Goal: Task Accomplishment & Management: Complete application form

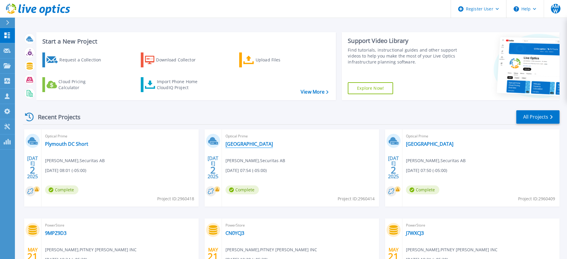
click at [243, 142] on link "[GEOGRAPHIC_DATA]" at bounding box center [248, 144] width 47 height 6
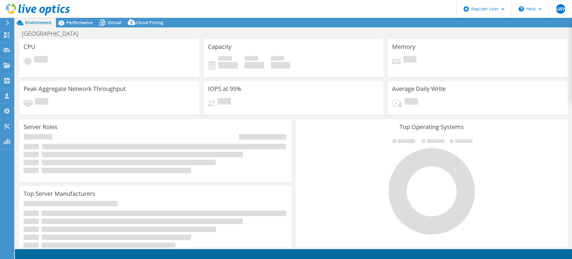
select select "USD"
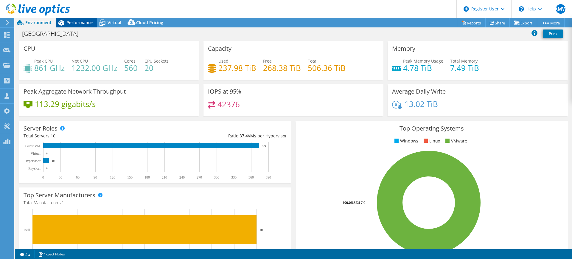
click at [80, 23] on span "Performance" at bounding box center [79, 23] width 26 height 6
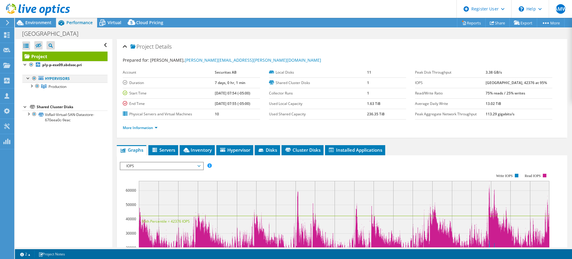
click at [34, 81] on div at bounding box center [34, 78] width 6 height 7
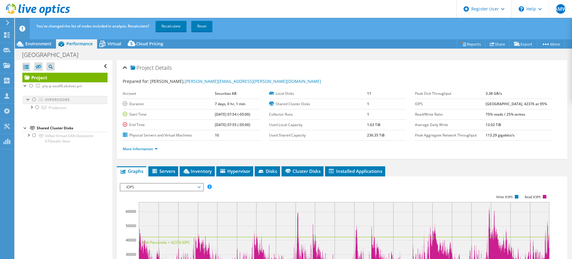
click at [34, 81] on link "Project" at bounding box center [64, 78] width 85 height 10
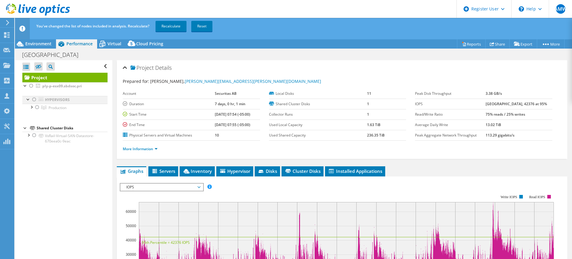
click at [35, 99] on div at bounding box center [34, 99] width 6 height 7
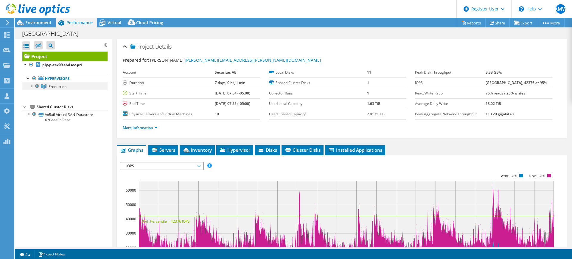
click at [31, 87] on div at bounding box center [31, 86] width 6 height 6
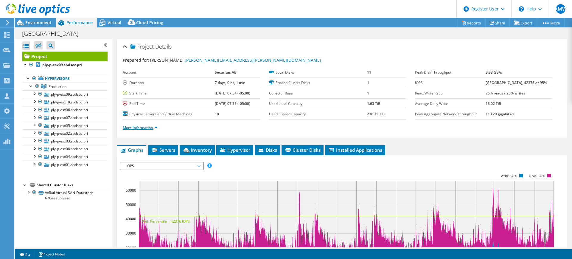
click at [154, 127] on link "More Information" at bounding box center [140, 127] width 35 height 5
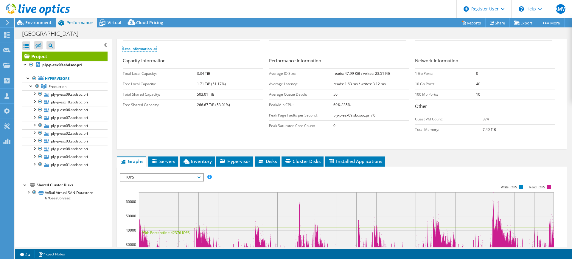
scroll to position [81, 0]
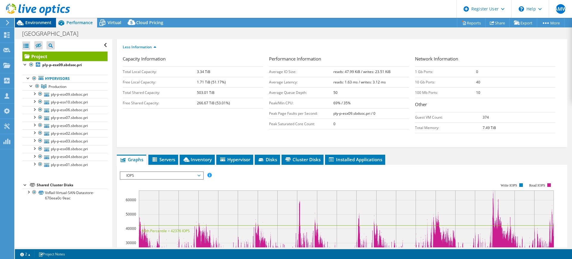
click at [45, 21] on span "Environment" at bounding box center [38, 23] width 26 height 6
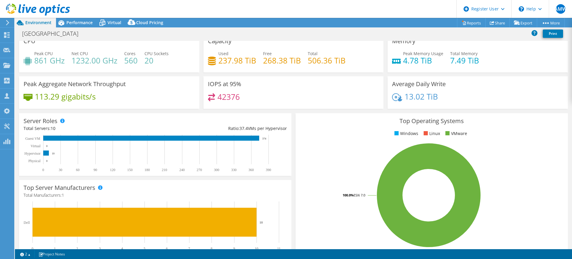
scroll to position [0, 0]
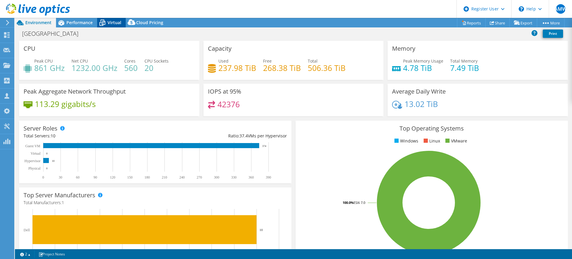
click at [107, 20] on icon at bounding box center [102, 23] width 10 height 10
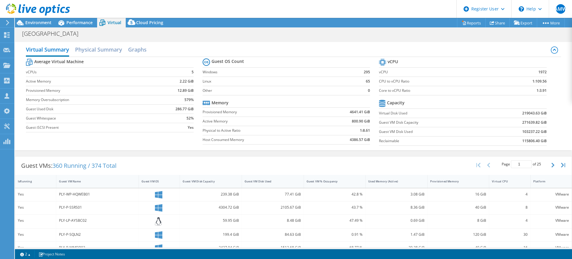
click at [523, 123] on b "271639.82 GiB" at bounding box center [535, 123] width 24 height 6
copy b "271639.82"
click at [523, 113] on b "219043.63 GiB" at bounding box center [535, 113] width 24 height 6
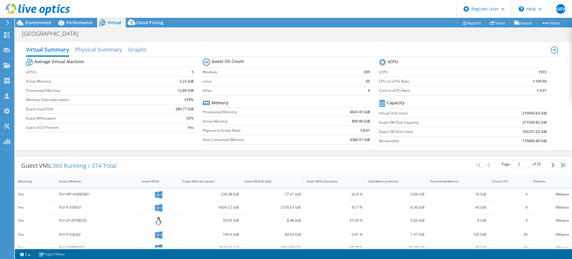
click at [523, 113] on b "219043.63 GiB" at bounding box center [535, 113] width 24 height 6
click at [526, 130] on b "103237.22 GiB" at bounding box center [535, 132] width 24 height 6
copy b "103237.22"
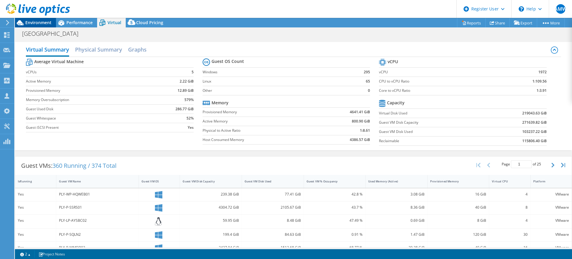
click at [51, 23] on span "Environment" at bounding box center [38, 23] width 26 height 6
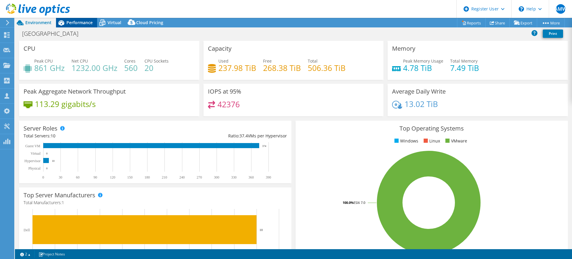
click at [77, 21] on span "Performance" at bounding box center [79, 23] width 26 height 6
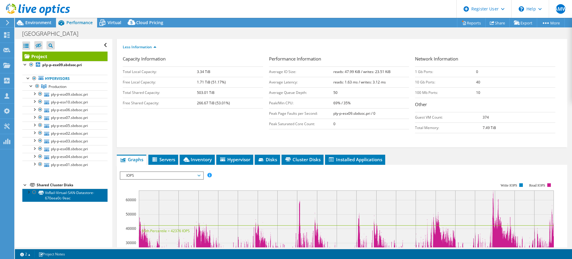
click at [25, 195] on link "VxRail-Virtual-SAN-Datastore-670eea0c-9eac" at bounding box center [64, 195] width 85 height 13
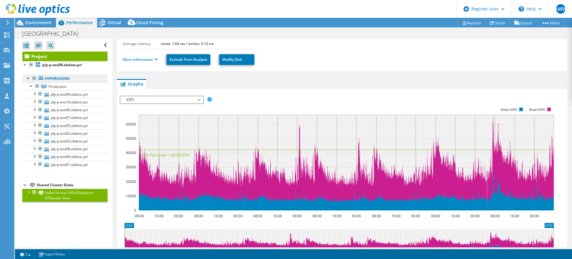
click at [42, 79] on icon at bounding box center [40, 78] width 5 height 4
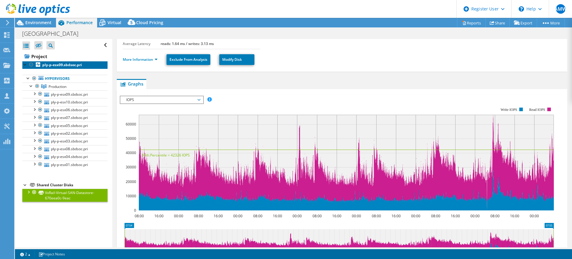
click at [47, 63] on b "ply-p-esx09.sbdsoc.pri" at bounding box center [62, 64] width 40 height 5
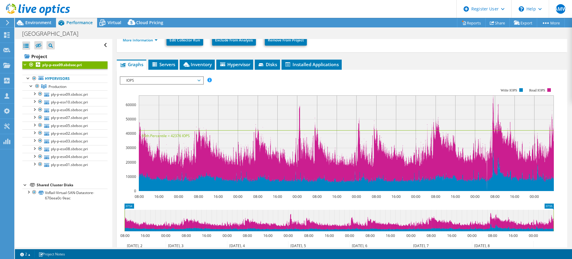
click at [57, 74] on ul "Hypervisors Production ply-p-esx09.sbdsoc.pri" at bounding box center [64, 122] width 85 height 106
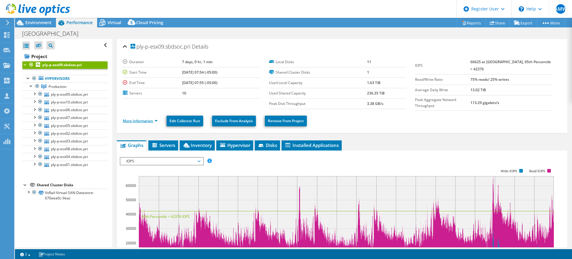
click at [147, 119] on link "More Information" at bounding box center [140, 120] width 35 height 5
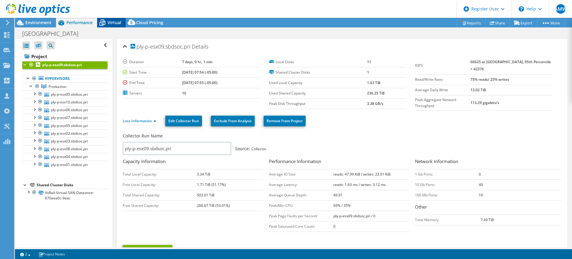
click at [112, 19] on div "Virtual" at bounding box center [111, 23] width 29 height 10
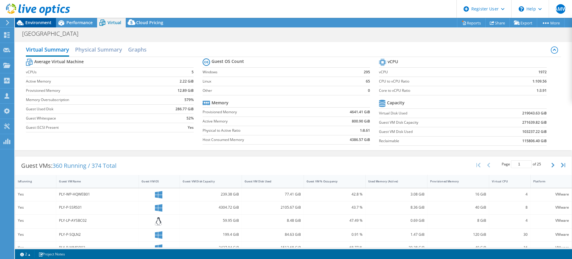
click at [30, 23] on span "Environment" at bounding box center [38, 23] width 26 height 6
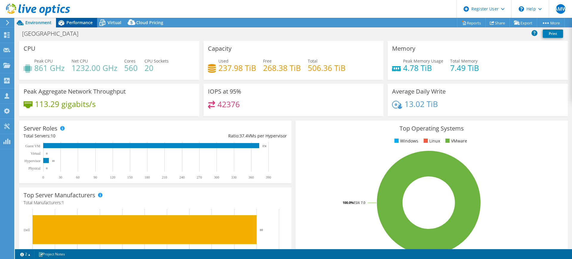
click at [76, 26] on div "Performance" at bounding box center [76, 23] width 41 height 10
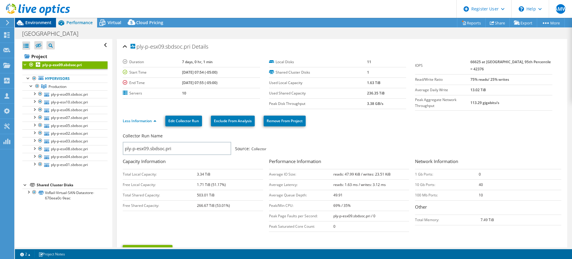
click at [32, 22] on span "Environment" at bounding box center [38, 23] width 26 height 6
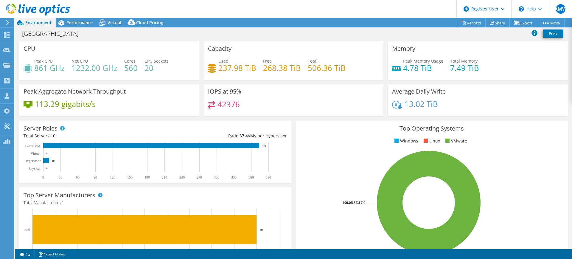
click at [146, 69] on h4 "20" at bounding box center [157, 68] width 24 height 7
click at [148, 93] on div "Peak Aggregate Network Throughput 113.29 gigabits/s" at bounding box center [109, 100] width 180 height 32
click at [131, 71] on h4 "560" at bounding box center [130, 68] width 13 height 7
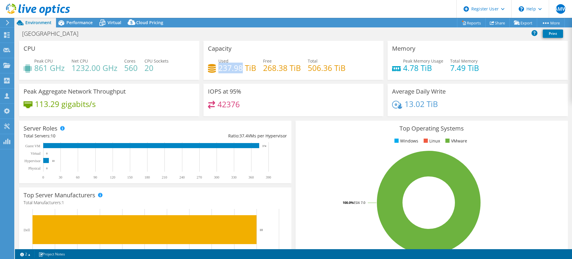
drag, startPoint x: 218, startPoint y: 72, endPoint x: 239, endPoint y: 72, distance: 21.2
click at [239, 71] on h4 "237.98 TiB" at bounding box center [238, 68] width 38 height 7
drag, startPoint x: 262, startPoint y: 70, endPoint x: 283, endPoint y: 70, distance: 21.5
click at [283, 70] on h4 "268.38 TiB" at bounding box center [282, 68] width 38 height 7
click at [72, 21] on span "Performance" at bounding box center [79, 23] width 26 height 6
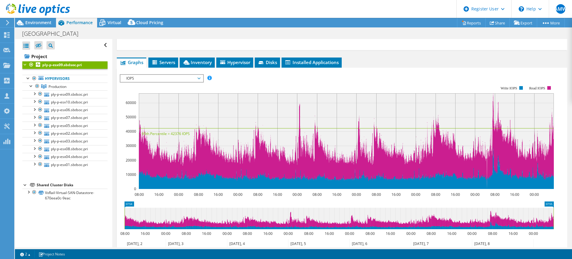
scroll to position [222, 0]
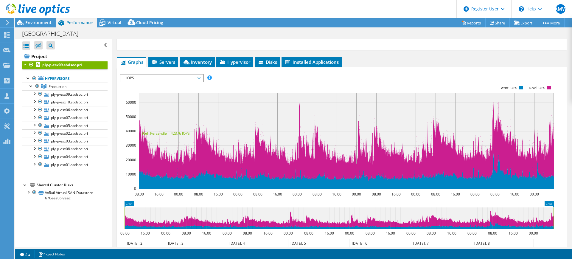
click at [184, 75] on span "IOPS" at bounding box center [161, 78] width 77 height 7
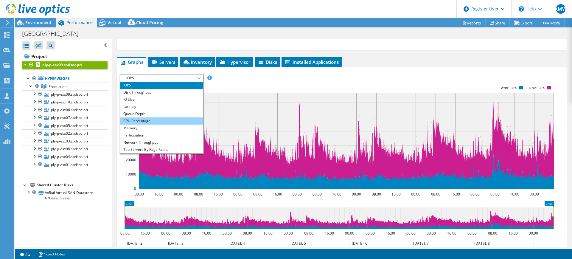
click at [151, 117] on li "CPU Percentage" at bounding box center [161, 120] width 83 height 7
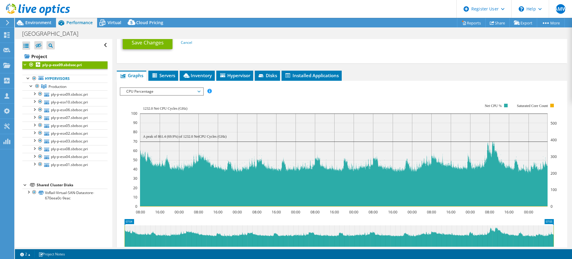
scroll to position [193, 0]
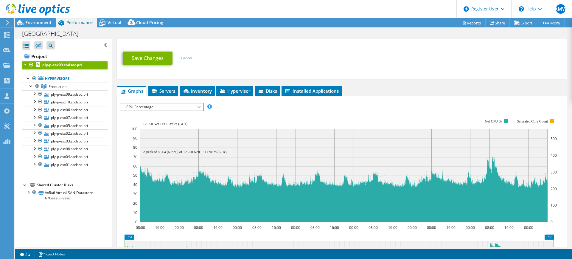
click at [166, 103] on span "CPU Percentage" at bounding box center [161, 106] width 77 height 7
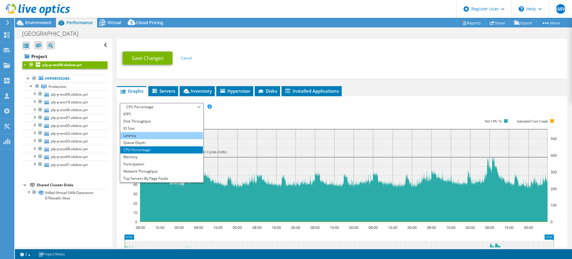
click at [154, 132] on li "Latency" at bounding box center [161, 135] width 83 height 7
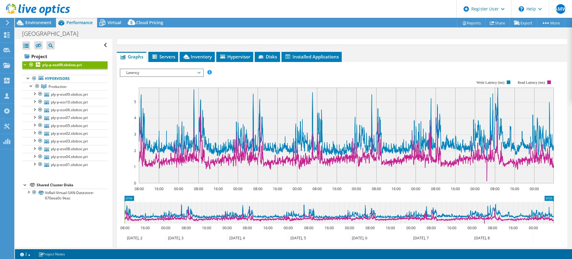
scroll to position [236, 0]
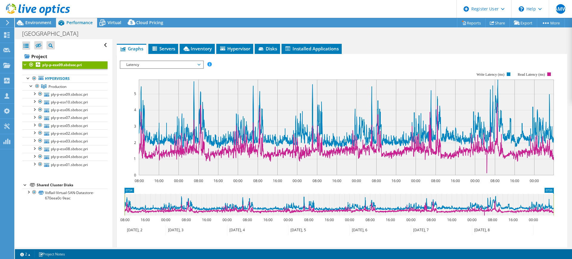
click at [178, 63] on span "Latency" at bounding box center [161, 64] width 77 height 7
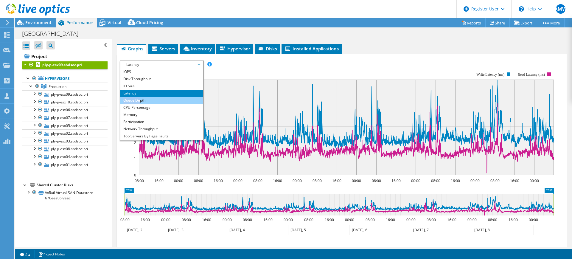
click at [140, 96] on ul "IOPS Disk Throughput IO Size Latency Queue Depth CPU Percentage Memory Page Fau…" at bounding box center [161, 104] width 83 height 72
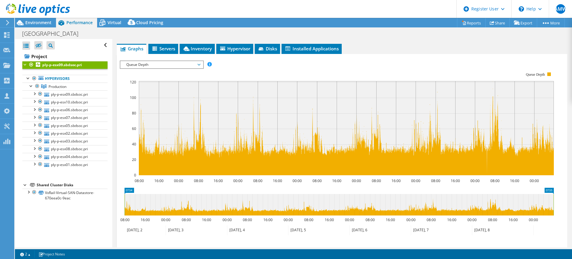
click at [158, 61] on span "Queue Depth" at bounding box center [161, 64] width 77 height 7
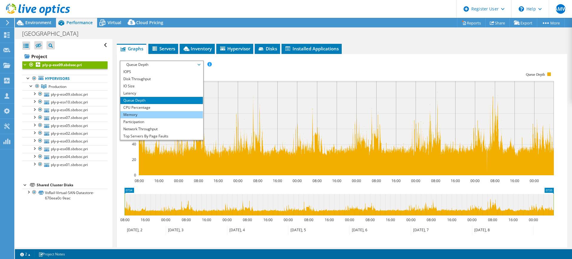
click at [156, 111] on li "Memory" at bounding box center [161, 114] width 83 height 7
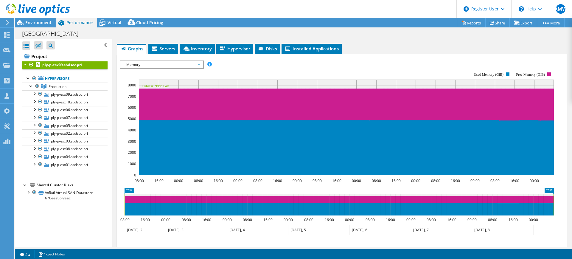
click at [156, 61] on span "Memory" at bounding box center [161, 64] width 77 height 7
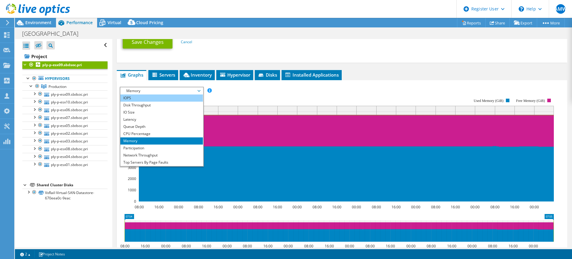
scroll to position [209, 0]
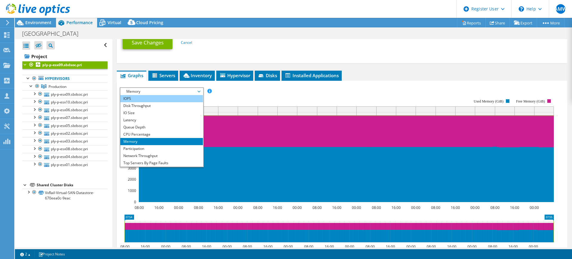
click at [138, 97] on li "IOPS" at bounding box center [161, 98] width 83 height 7
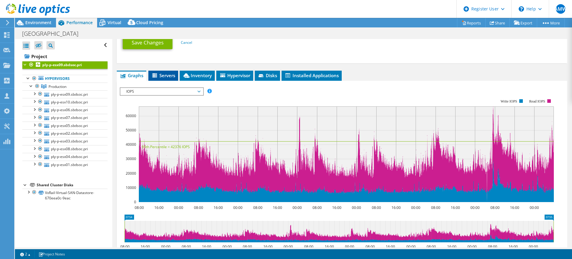
click at [157, 76] on icon at bounding box center [155, 75] width 6 height 5
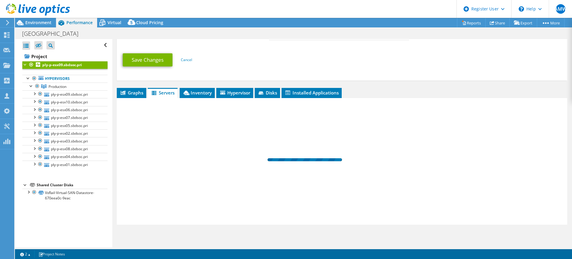
scroll to position [190, 0]
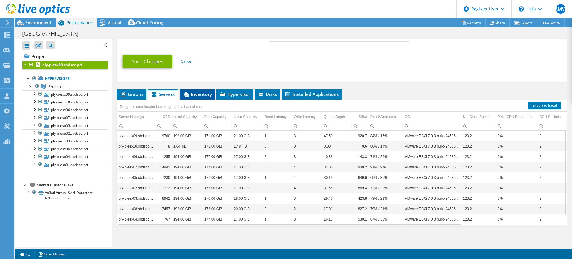
click at [193, 92] on span "Inventory" at bounding box center [197, 94] width 29 height 6
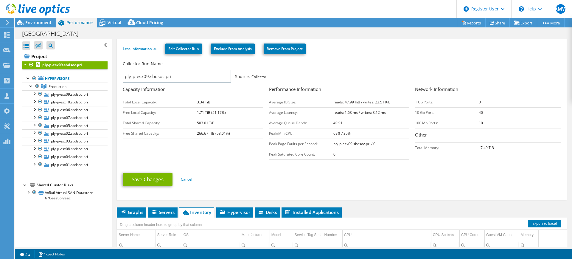
scroll to position [0, 0]
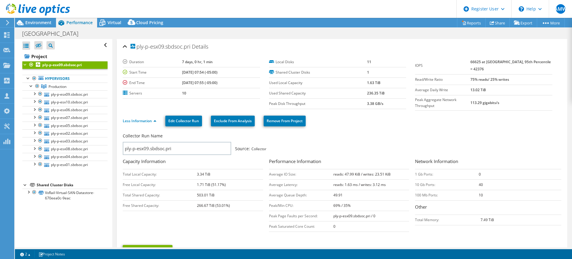
click at [47, 18] on div at bounding box center [35, 10] width 70 height 20
click at [33, 20] on div at bounding box center [35, 10] width 70 height 20
click at [33, 21] on span "Environment" at bounding box center [38, 23] width 26 height 6
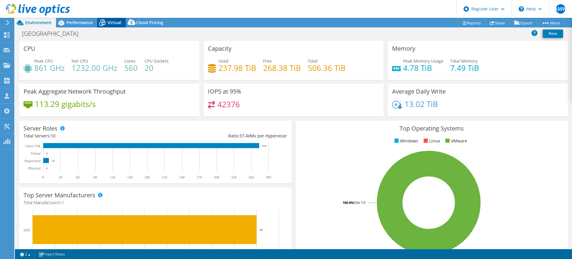
click at [107, 19] on icon at bounding box center [102, 23] width 10 height 10
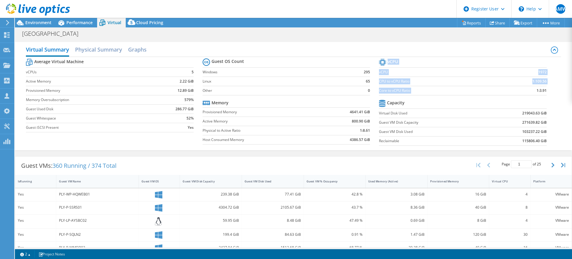
drag, startPoint x: 543, startPoint y: 92, endPoint x: 527, endPoint y: 92, distance: 15.5
click at [527, 92] on section "vCPU vCPU 1972 CPU to vCPU Ratio 1:109.56 Core to vCPU Ratio 1:3.91 Capacity Vi…" at bounding box center [467, 103] width 176 height 92
click at [527, 92] on td "1:3.91" at bounding box center [522, 90] width 49 height 9
click at [63, 169] on div "Guest VMs: 360 Running / 374 Total" at bounding box center [68, 166] width 107 height 18
click at [60, 168] on span "360 Running / 374 Total" at bounding box center [84, 166] width 64 height 8
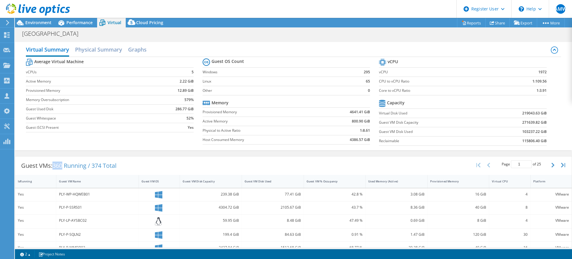
click at [60, 168] on span "360 Running / 374 Total" at bounding box center [84, 166] width 64 height 8
drag, startPoint x: 526, startPoint y: 82, endPoint x: 540, endPoint y: 78, distance: 15.0
click at [540, 78] on td "1:109.56" at bounding box center [522, 81] width 49 height 9
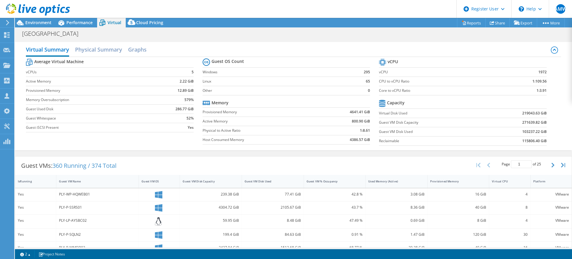
click at [541, 79] on b "1:109.56" at bounding box center [540, 81] width 14 height 6
click at [350, 111] on b "4641.41 GiB" at bounding box center [360, 112] width 20 height 6
click at [325, 114] on td "4641.41 GiB" at bounding box center [344, 111] width 52 height 9
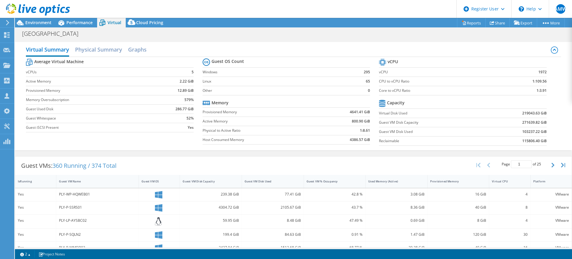
click at [359, 117] on td "800.90 GiB" at bounding box center [344, 121] width 52 height 9
click at [328, 130] on td "1:8.61" at bounding box center [344, 130] width 52 height 9
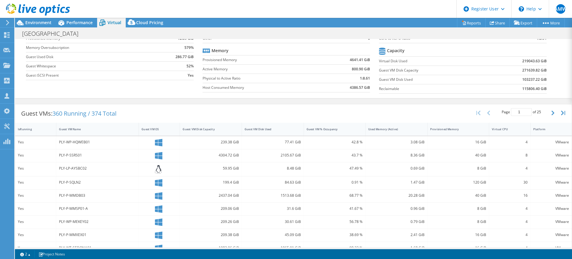
scroll to position [53, 0]
drag, startPoint x: 95, startPoint y: 115, endPoint x: 121, endPoint y: 113, distance: 26.3
click at [121, 113] on div "Guest VMs: 360 Running / 374 Total" at bounding box center [68, 112] width 107 height 18
click at [32, 23] on span "Environment" at bounding box center [38, 23] width 26 height 6
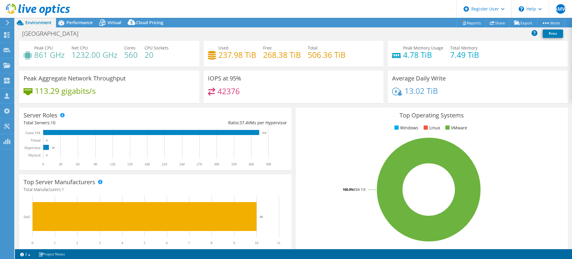
scroll to position [0, 0]
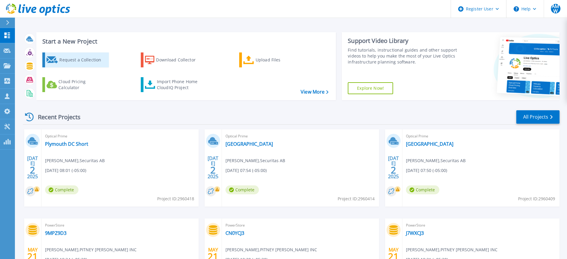
click at [76, 61] on div "Request a Collection" at bounding box center [83, 60] width 48 height 12
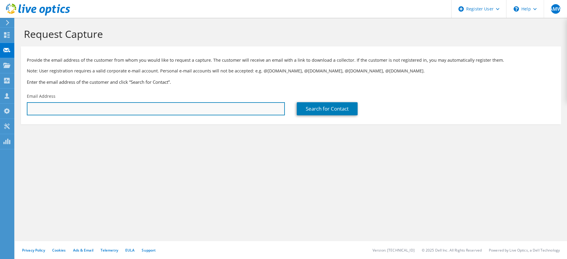
click at [244, 111] on input "text" at bounding box center [156, 108] width 258 height 13
paste input "scott.besore@securitas.com"
type input "scott.besore@securitas.com"
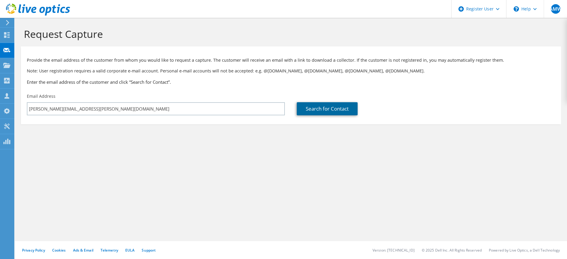
click at [314, 111] on link "Search for Contact" at bounding box center [327, 108] width 61 height 13
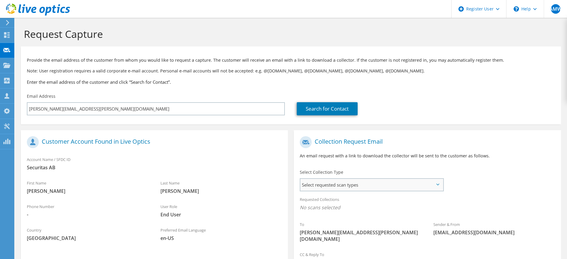
click at [319, 182] on span "Select requested scan types" at bounding box center [371, 185] width 142 height 12
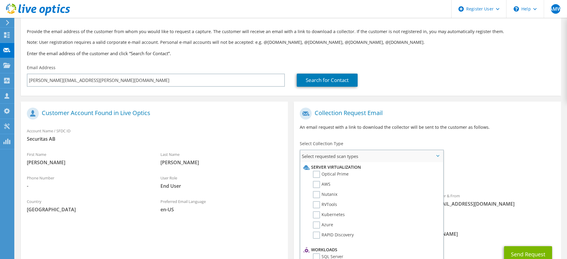
scroll to position [30, 0]
click at [338, 173] on label "Optical Prime" at bounding box center [331, 173] width 36 height 7
click at [0, 0] on input "Optical Prime" at bounding box center [0, 0] width 0 height 0
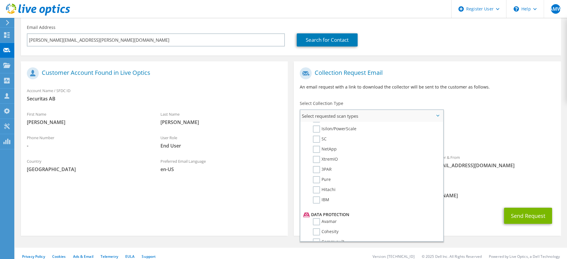
scroll to position [170, 0]
click at [419, 50] on section "Provide the email address of the customer from whom you would like to request a…" at bounding box center [291, 17] width 540 height 78
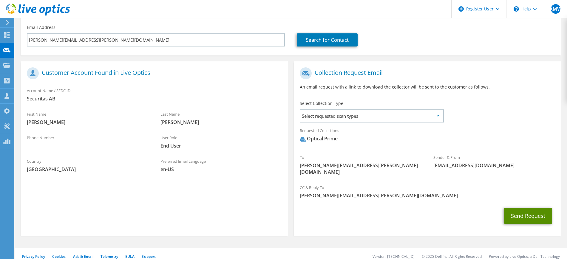
click at [512, 208] on button "Send Request" at bounding box center [528, 216] width 48 height 16
